Goal: Task Accomplishment & Management: Use online tool/utility

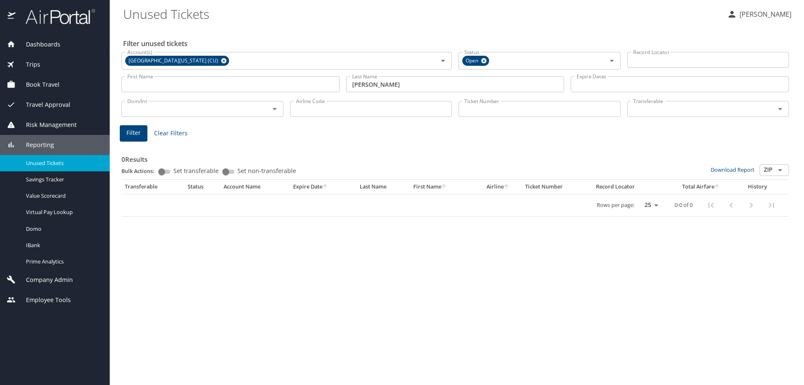
click at [37, 60] on span "Trips" at bounding box center [27, 64] width 25 height 9
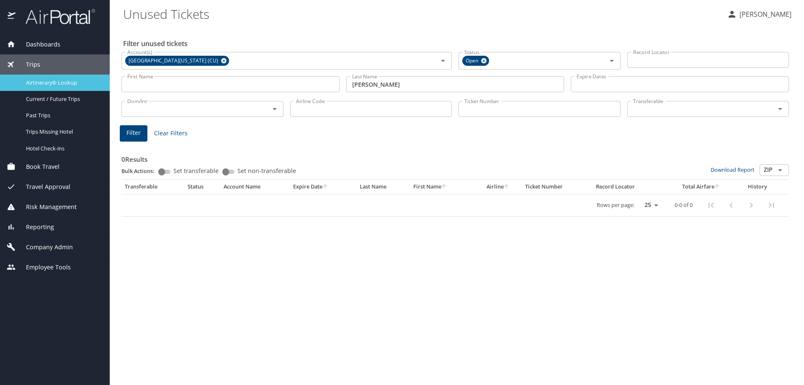
click at [37, 81] on span "Airtinerary® Lookup" at bounding box center [63, 83] width 74 height 8
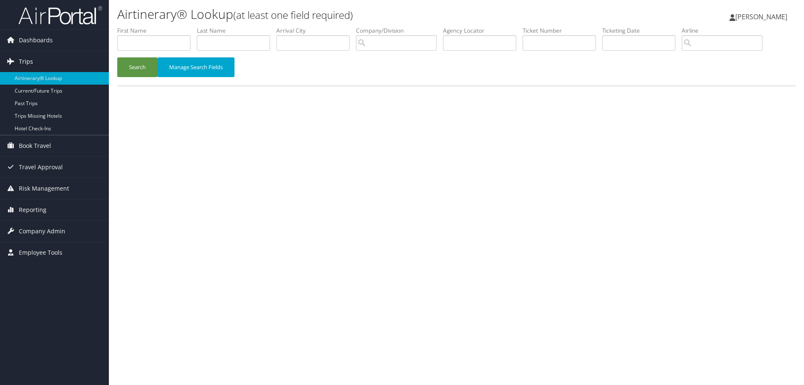
click at [28, 58] on span "Trips" at bounding box center [26, 61] width 14 height 21
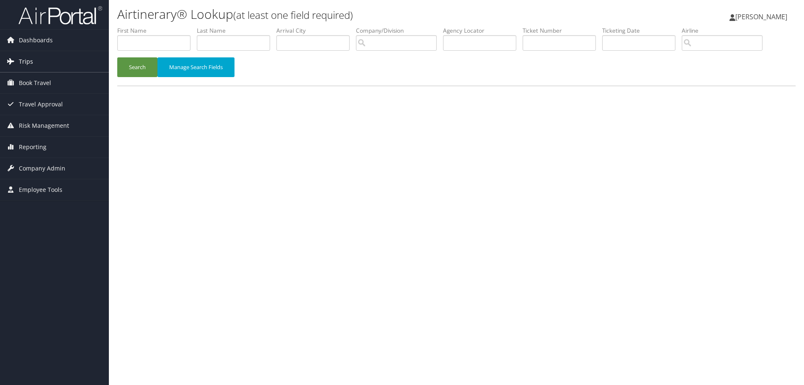
click at [28, 61] on span "Trips" at bounding box center [26, 61] width 14 height 21
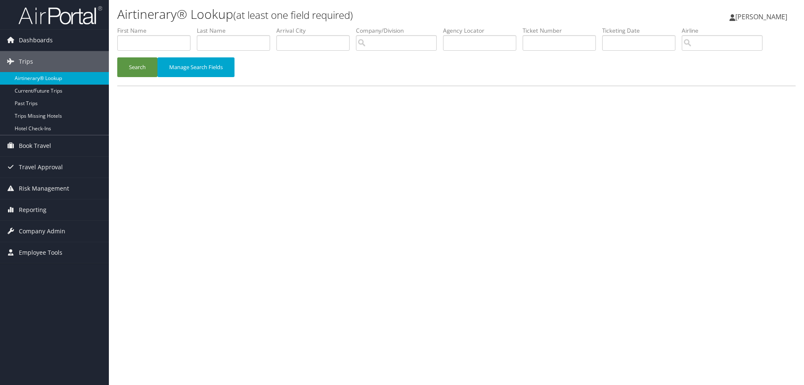
click at [34, 76] on link "Airtinerary® Lookup" at bounding box center [54, 78] width 109 height 13
click at [255, 40] on input "text" at bounding box center [233, 42] width 73 height 15
click at [595, 44] on input "text" at bounding box center [558, 42] width 73 height 15
type input "0167309804173"
click at [130, 64] on button "Search" at bounding box center [137, 67] width 40 height 20
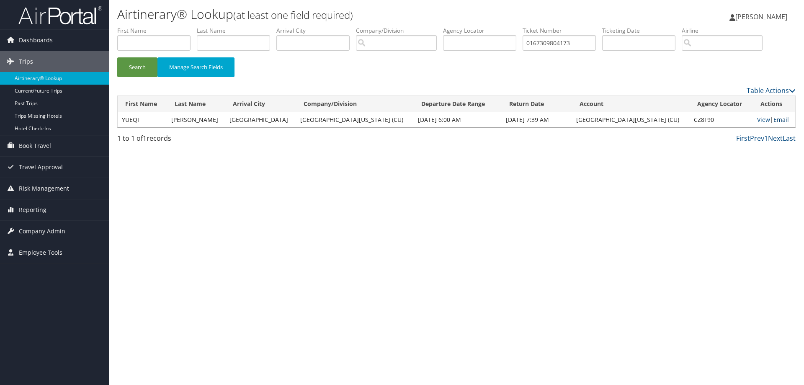
click at [774, 118] on link "Email" at bounding box center [780, 120] width 15 height 8
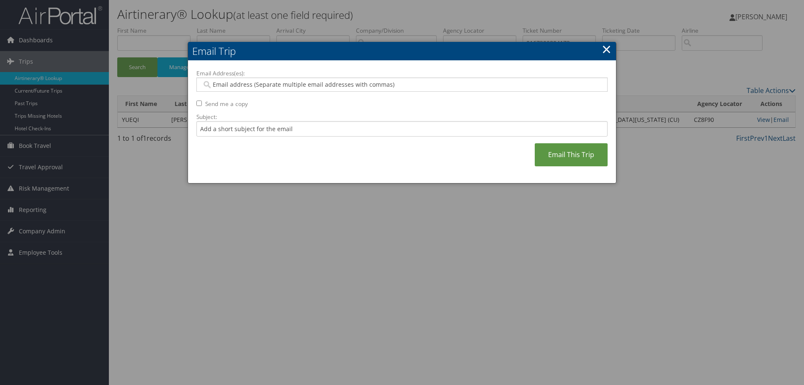
click at [295, 85] on input "Email Address(es):" at bounding box center [402, 84] width 400 height 8
click at [222, 83] on input "Email Address(es):" at bounding box center [402, 84] width 400 height 8
paste input "[EMAIL_ADDRESS][US_STATE][DOMAIN_NAME]"
type input "[EMAIL_ADDRESS][US_STATE][DOMAIN_NAME]"
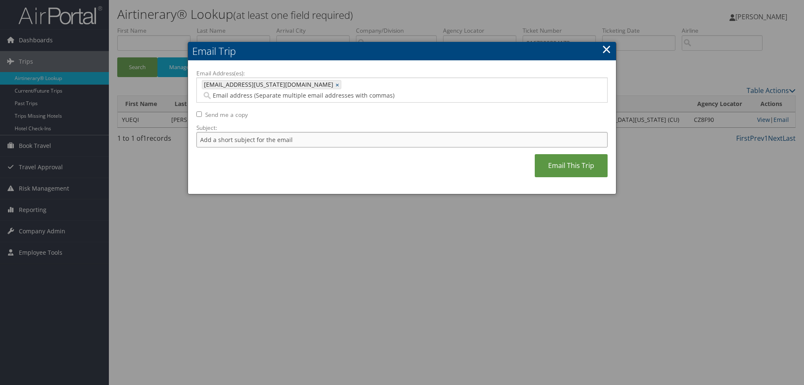
click at [308, 132] on input "Subject:" at bounding box center [401, 139] width 411 height 15
type input "[PERSON_NAME]"
click at [568, 154] on link "Email This Trip" at bounding box center [571, 165] width 73 height 23
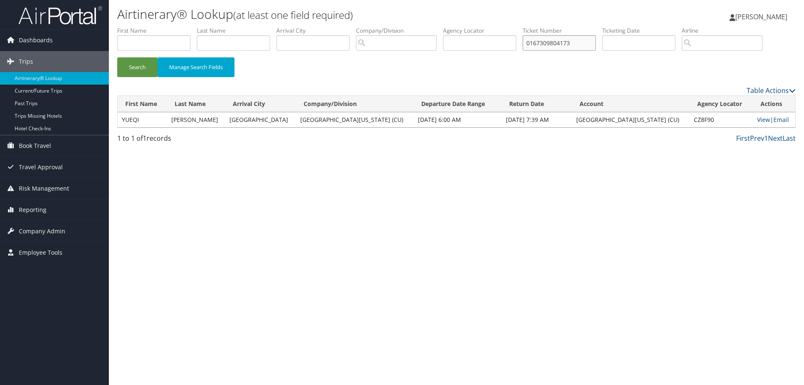
drag, startPoint x: 576, startPoint y: 42, endPoint x: 482, endPoint y: 46, distance: 93.4
click at [482, 26] on ul "First Name Last Name Departure City Arrival City Company/Division Airport/City …" at bounding box center [456, 26] width 678 height 0
type input "0167309066116"
click at [137, 62] on button "Search" at bounding box center [137, 67] width 40 height 20
click at [776, 117] on link "Email" at bounding box center [781, 120] width 15 height 8
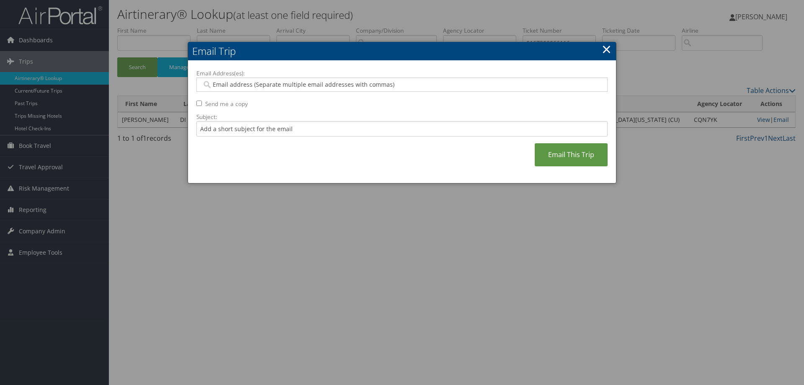
click at [362, 82] on input "Email Address(es):" at bounding box center [402, 84] width 400 height 8
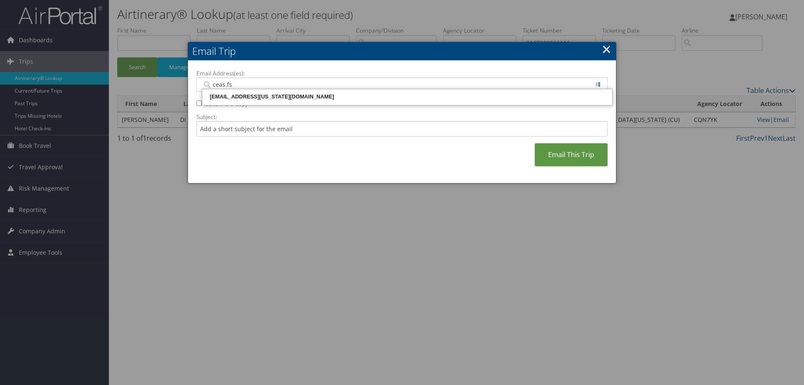
type input "ceas.fsc"
click at [351, 98] on div "[EMAIL_ADDRESS][US_STATE][DOMAIN_NAME]" at bounding box center [406, 97] width 407 height 8
type input "[EMAIL_ADDRESS][US_STATE][DOMAIN_NAME]"
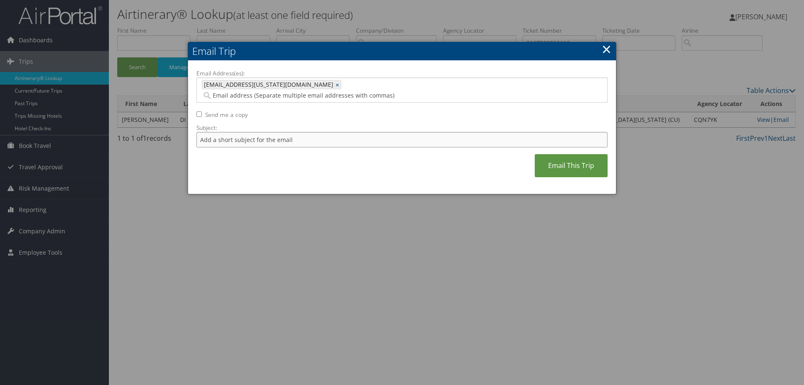
click at [350, 132] on input "Subject:" at bounding box center [401, 139] width 411 height 15
type input "[PERSON_NAME]"
click at [563, 154] on link "Email This Trip" at bounding box center [571, 165] width 73 height 23
